Goal: Transaction & Acquisition: Obtain resource

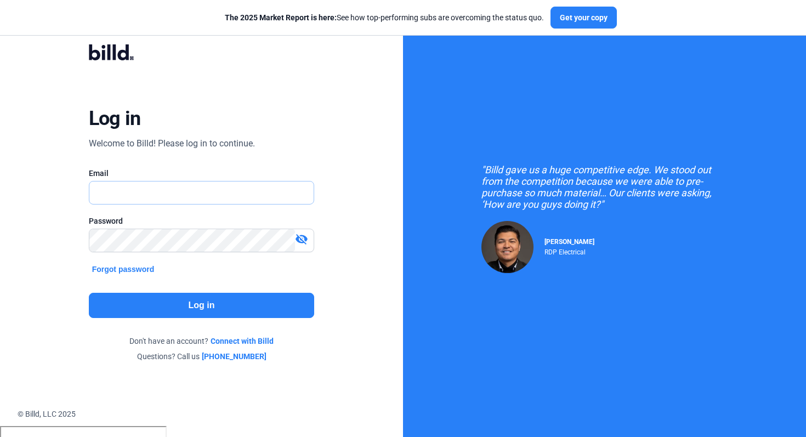
click at [208, 196] on input "text" at bounding box center [201, 192] width 225 height 22
type input "[PERSON_NAME][EMAIL_ADDRESS][DOMAIN_NAME]"
click at [175, 313] on button "Log in" at bounding box center [202, 305] width 226 height 25
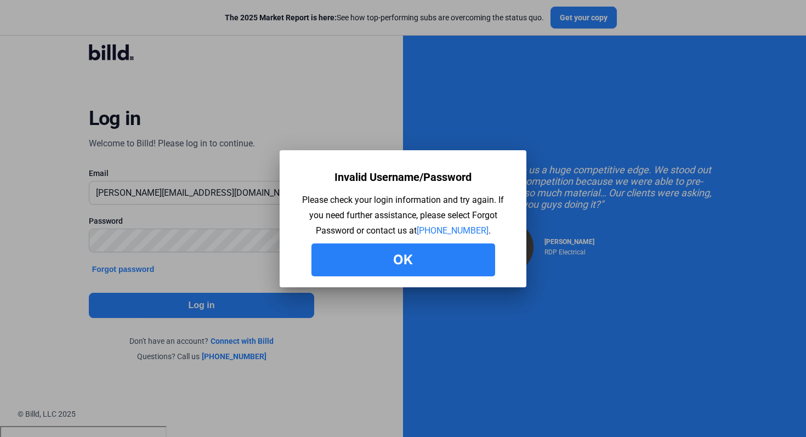
click at [402, 257] on button "Ok" at bounding box center [403, 259] width 184 height 33
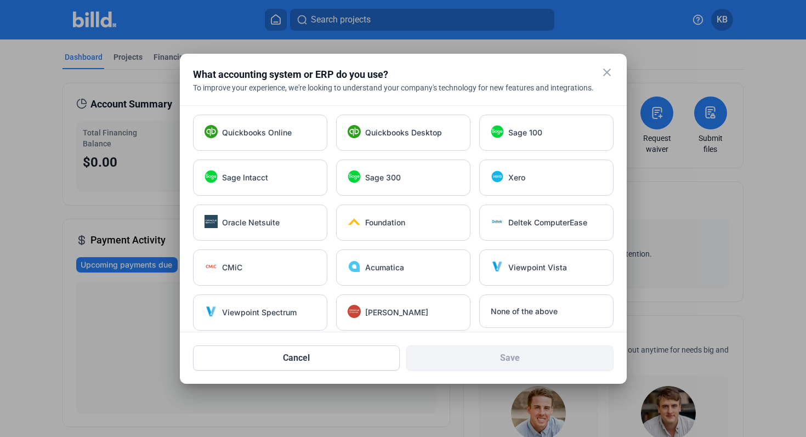
click at [608, 76] on mat-icon "close" at bounding box center [606, 72] width 13 height 13
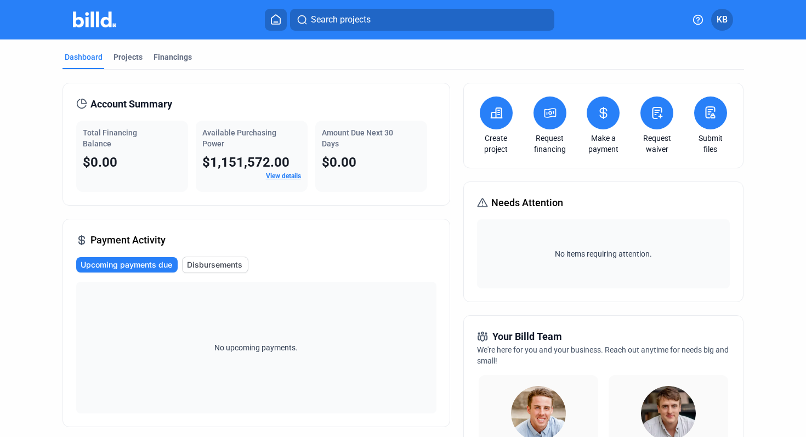
click at [494, 114] on icon at bounding box center [496, 113] width 11 height 10
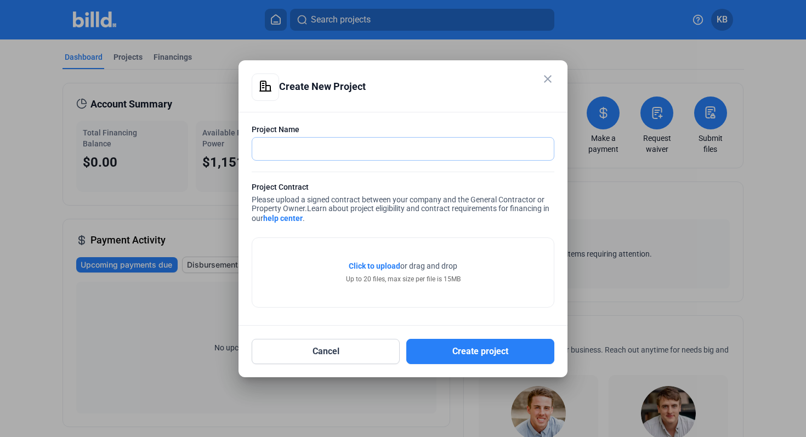
click at [355, 150] on input "text" at bounding box center [396, 149] width 289 height 22
click at [366, 118] on div "Project Name Project Contract Please upload a signed contract between your comp…" at bounding box center [402, 219] width 329 height 214
click at [551, 79] on mat-icon "close" at bounding box center [547, 78] width 13 height 13
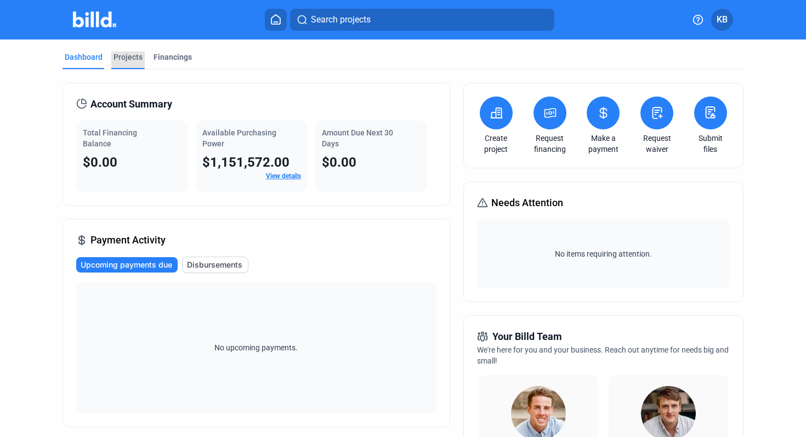
click at [133, 56] on div "Projects" at bounding box center [127, 57] width 29 height 11
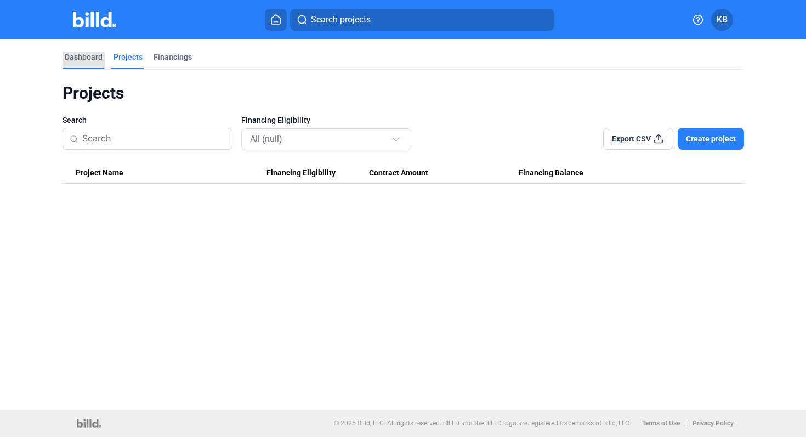
click at [98, 64] on div "Dashboard" at bounding box center [83, 61] width 42 height 18
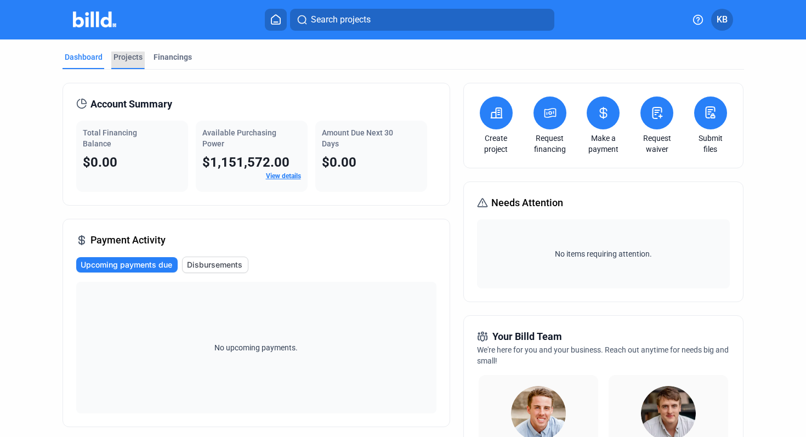
click at [127, 63] on div "Projects" at bounding box center [127, 61] width 33 height 18
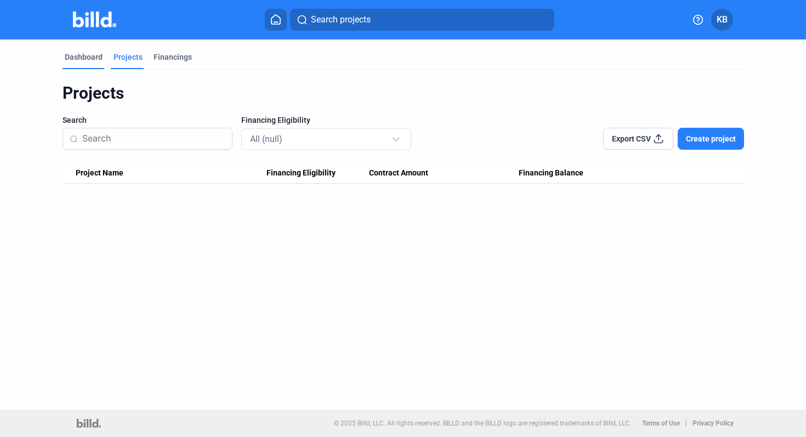
click at [94, 61] on div "Dashboard" at bounding box center [84, 57] width 38 height 11
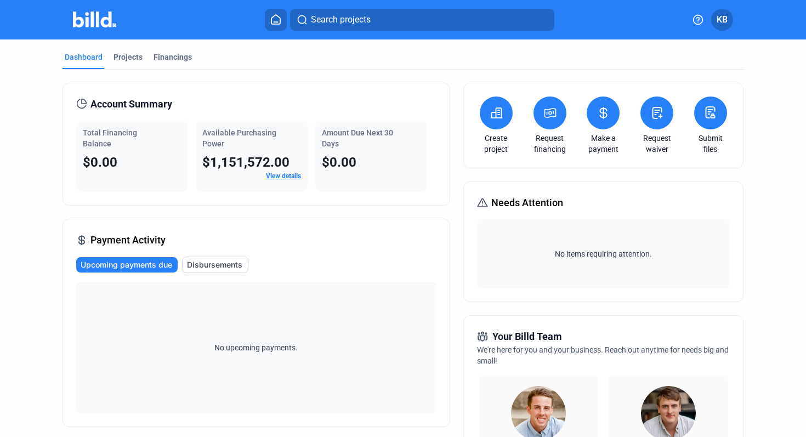
click at [542, 120] on button at bounding box center [549, 112] width 33 height 33
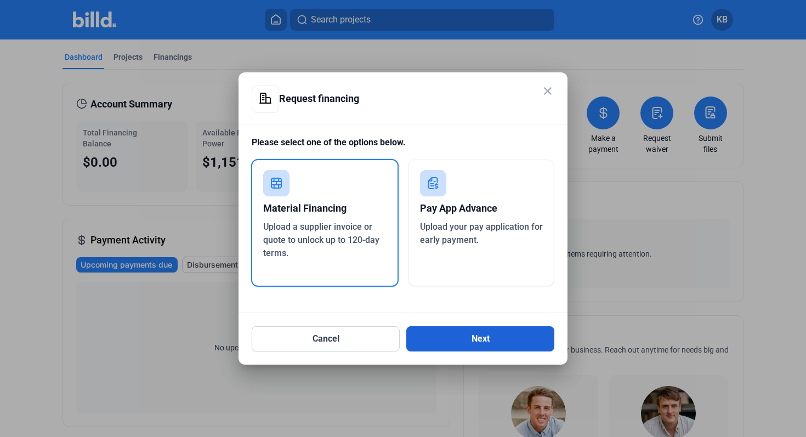
click at [496, 334] on button "Next" at bounding box center [480, 338] width 148 height 25
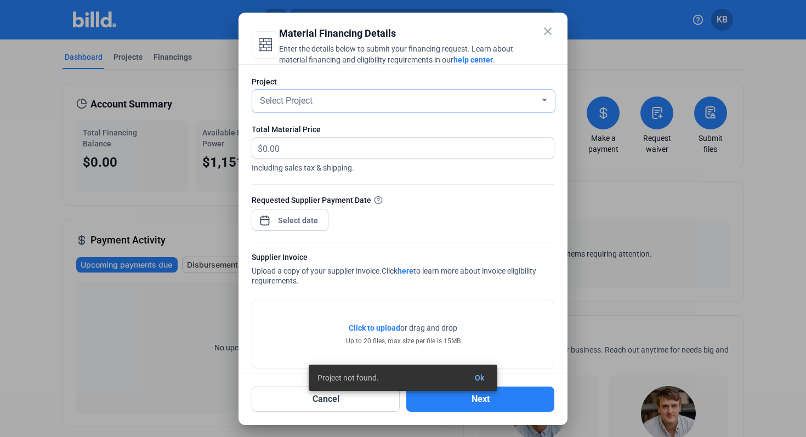
click at [494, 101] on div "Select Project" at bounding box center [399, 99] width 282 height 15
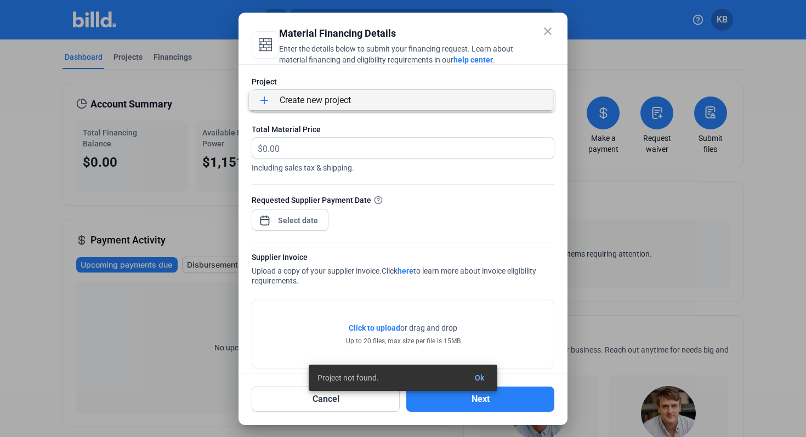
click at [476, 129] on div at bounding box center [403, 218] width 806 height 437
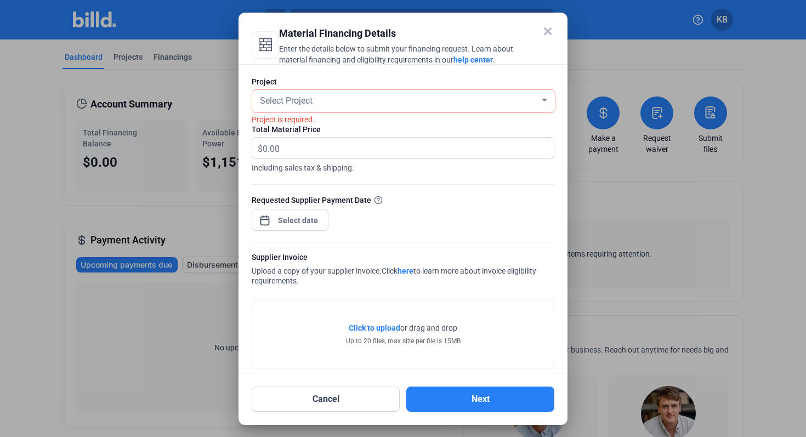
scroll to position [10, 0]
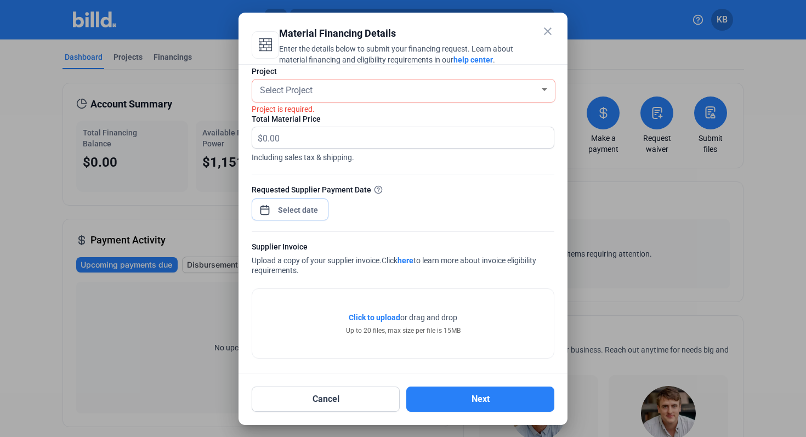
click at [279, 215] on div "close Material Financing Details Enter the details below to submit your financi…" at bounding box center [403, 218] width 806 height 437
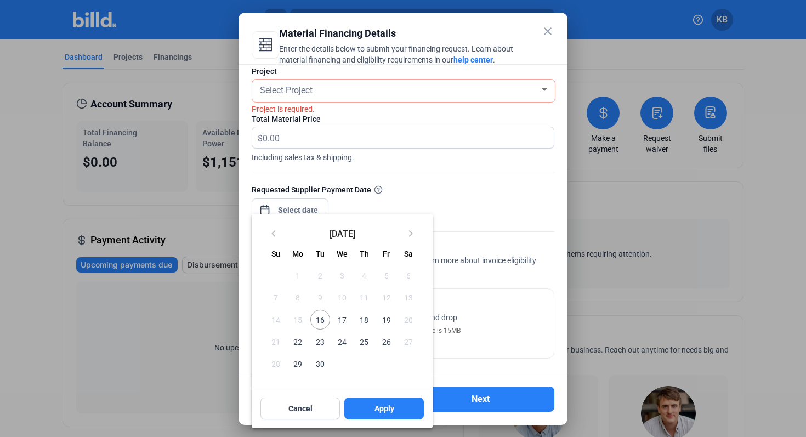
click at [402, 196] on div at bounding box center [403, 218] width 806 height 437
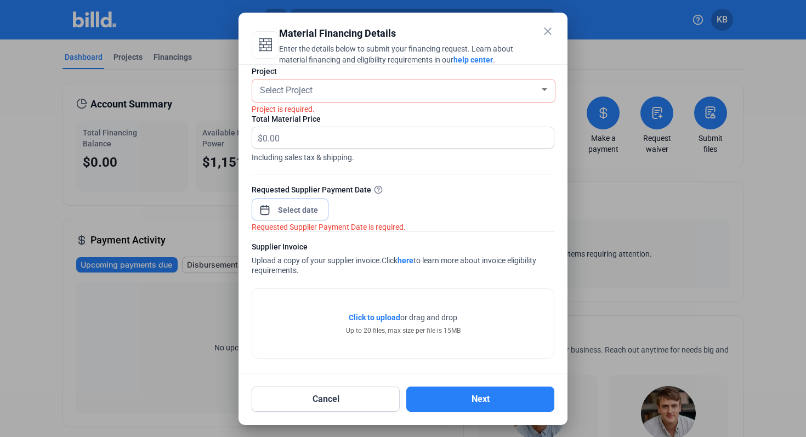
scroll to position [14, 0]
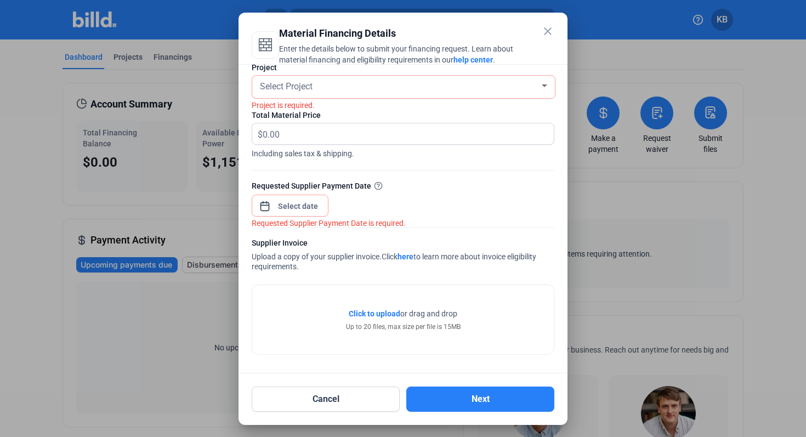
click at [545, 34] on mat-icon "close" at bounding box center [547, 31] width 13 height 13
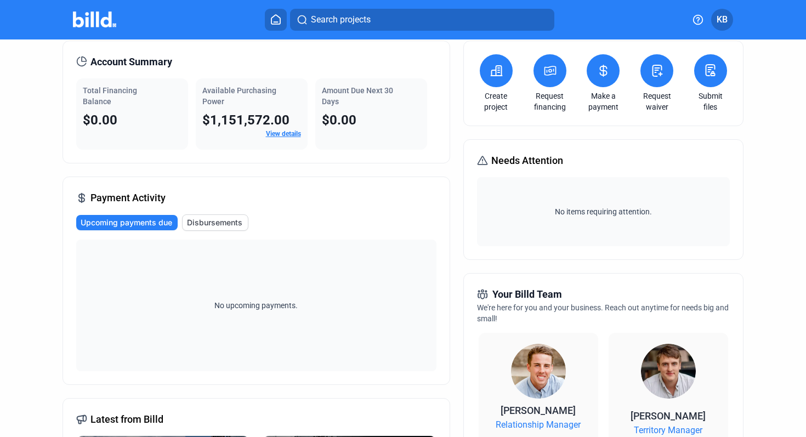
scroll to position [42, 0]
click at [554, 70] on button at bounding box center [549, 71] width 33 height 33
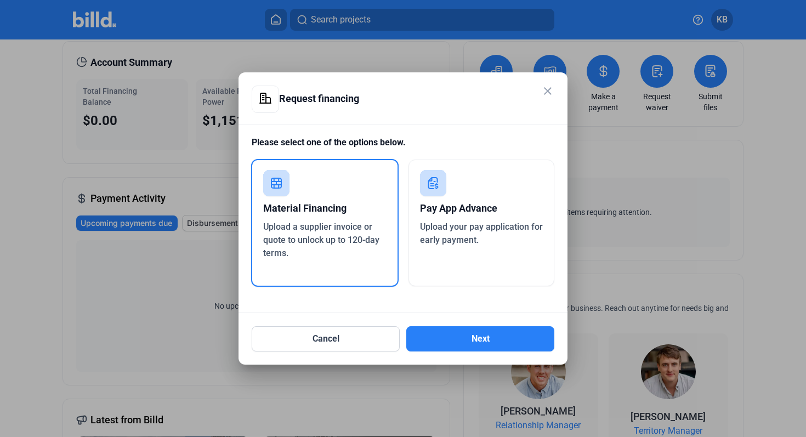
click at [451, 229] on span "Upload your pay application for early payment." at bounding box center [481, 233] width 123 height 24
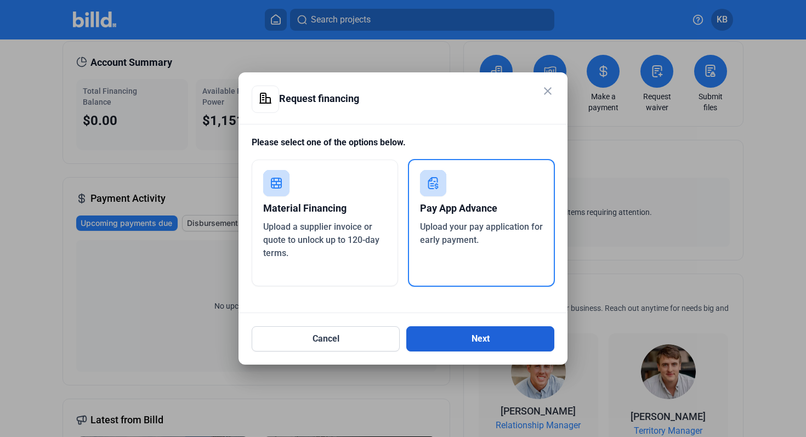
click at [459, 336] on button "Next" at bounding box center [480, 338] width 148 height 25
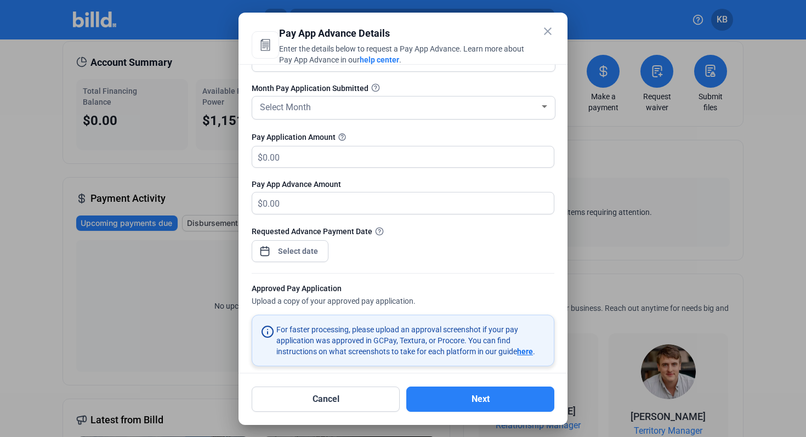
scroll to position [39, 0]
click at [548, 28] on mat-icon "close" at bounding box center [547, 31] width 13 height 13
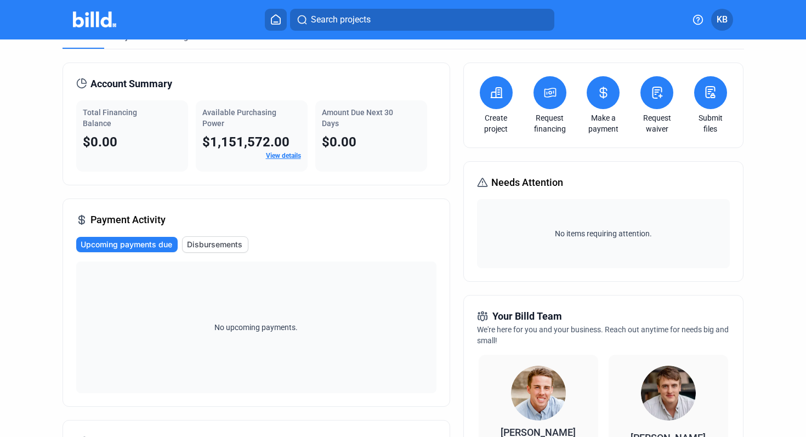
scroll to position [0, 0]
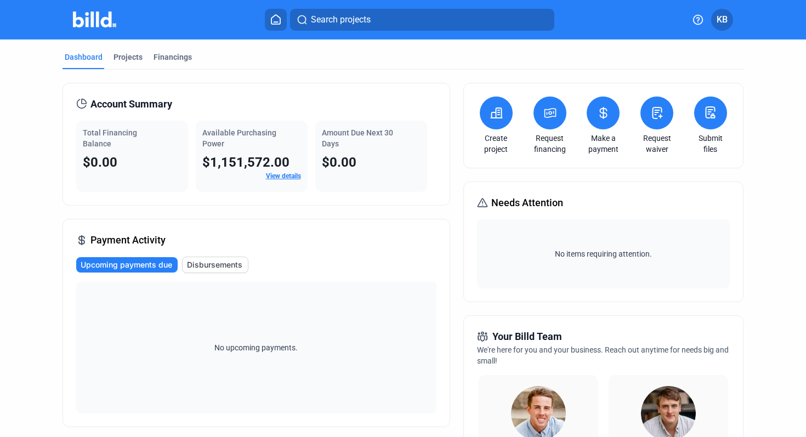
click at [600, 112] on icon at bounding box center [603, 112] width 7 height 11
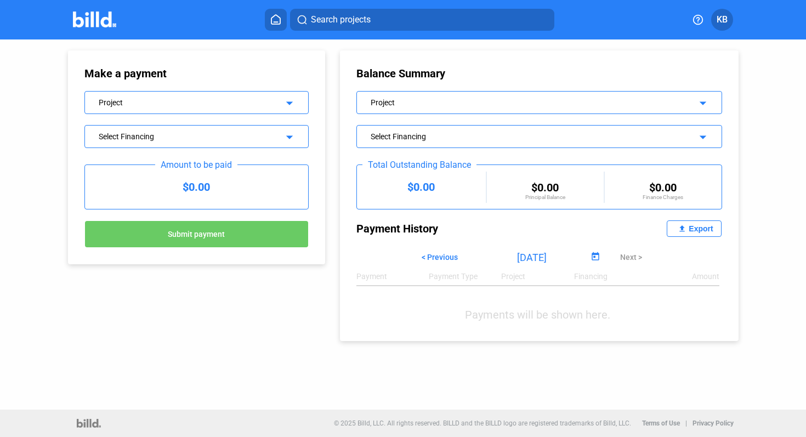
click at [288, 107] on mat-icon "arrow_drop_down" at bounding box center [287, 101] width 13 height 13
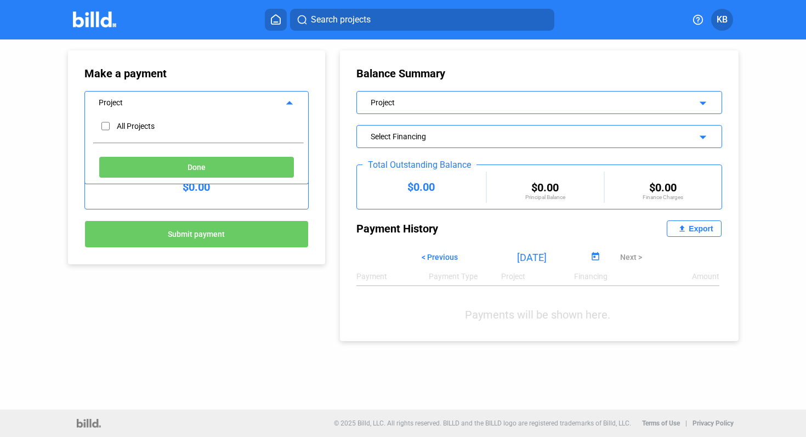
click at [288, 107] on mat-icon "arrow_drop_up" at bounding box center [287, 101] width 13 height 13
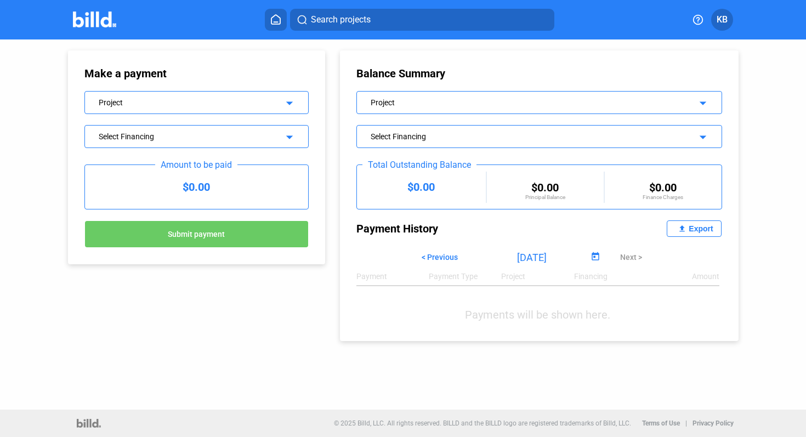
click at [257, 139] on div "Select Financing" at bounding box center [187, 135] width 176 height 11
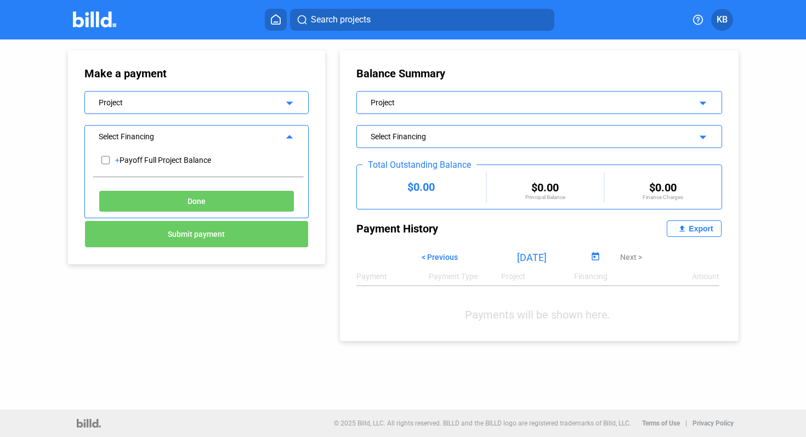
click at [257, 139] on div "Select Financing" at bounding box center [187, 135] width 176 height 11
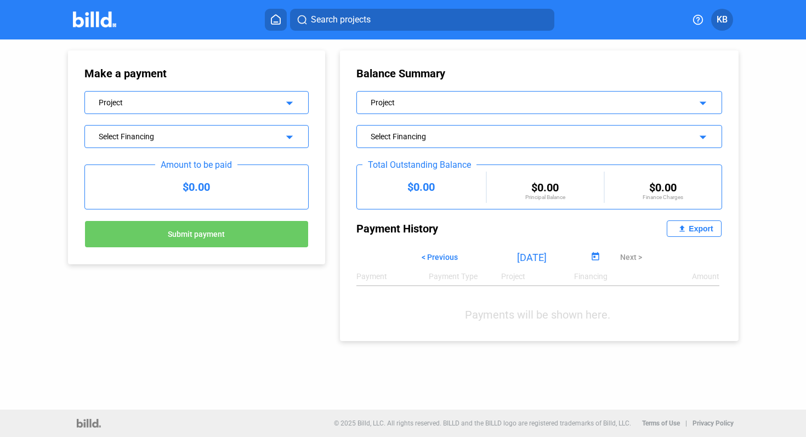
click at [721, 27] on button "KB" at bounding box center [722, 20] width 22 height 22
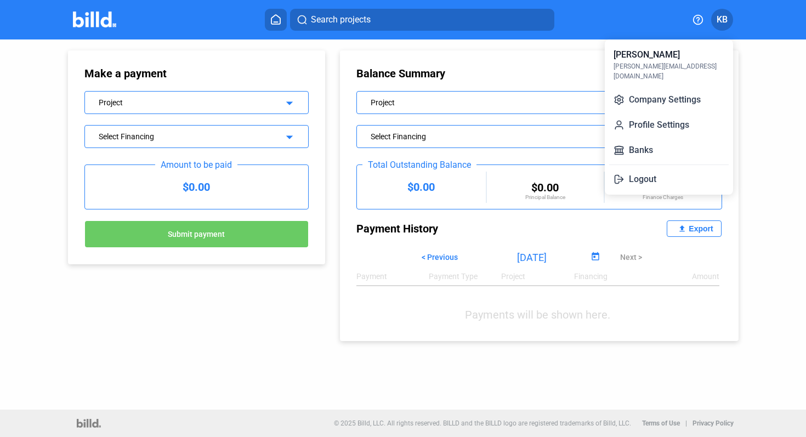
click at [721, 27] on div at bounding box center [403, 218] width 806 height 437
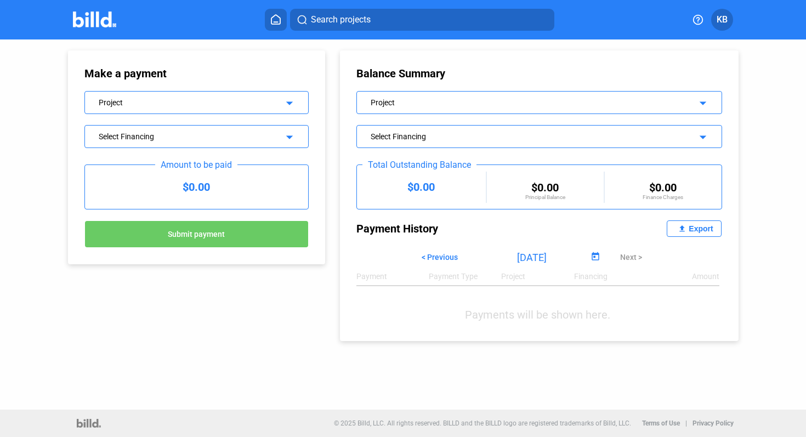
click at [266, 20] on button at bounding box center [276, 20] width 22 height 22
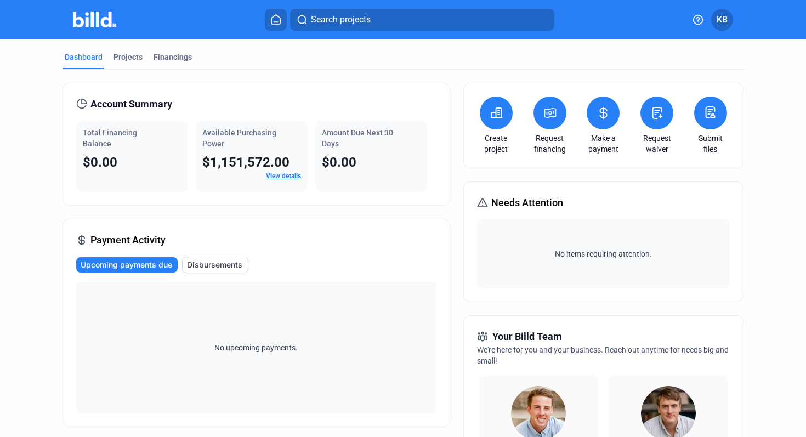
click at [287, 174] on link "View details" at bounding box center [283, 176] width 35 height 8
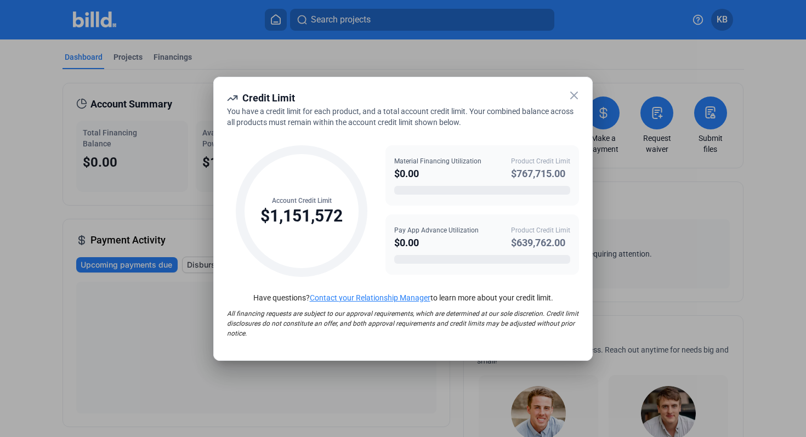
click at [570, 95] on icon at bounding box center [573, 95] width 13 height 13
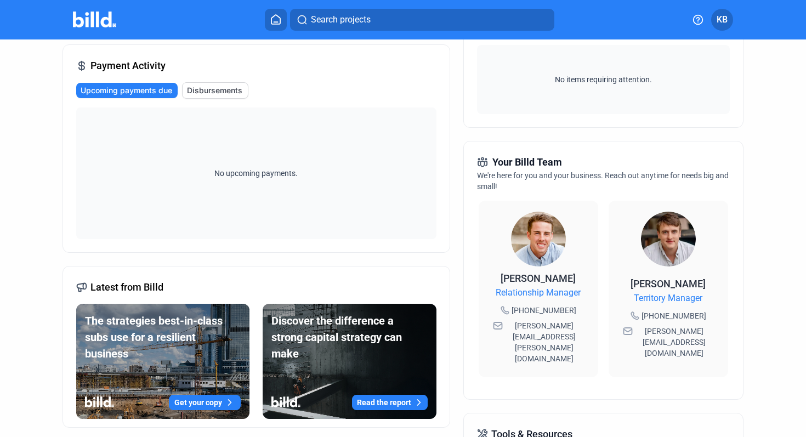
scroll to position [174, 0]
